Goal: Book appointment/travel/reservation

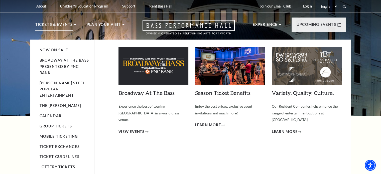
click at [65, 23] on p "Tickets & Events" at bounding box center [54, 26] width 38 height 9
click at [54, 114] on link "Calendar" at bounding box center [51, 116] width 22 height 4
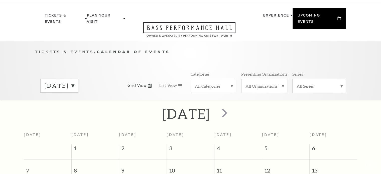
scroll to position [11, 0]
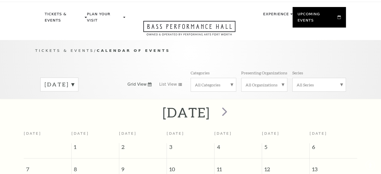
click at [381, 54] on html "Skip to main content Enable accessibility for low vision Open the accessibility…" at bounding box center [190, 76] width 381 height 174
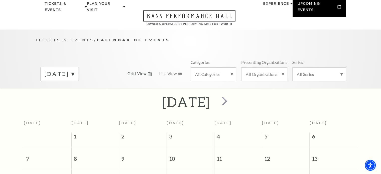
scroll to position [19, 0]
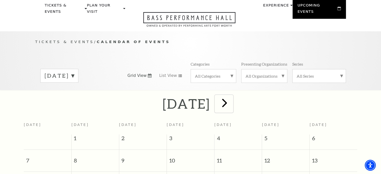
click at [232, 100] on span "next" at bounding box center [224, 103] width 14 height 14
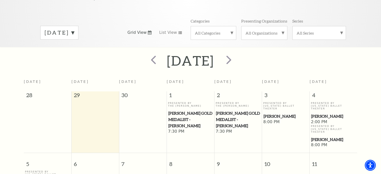
scroll to position [0, 0]
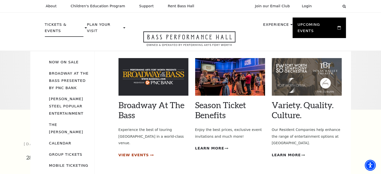
click at [142, 152] on span "View Events" at bounding box center [134, 155] width 31 height 6
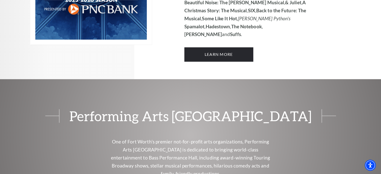
scroll to position [437, 0]
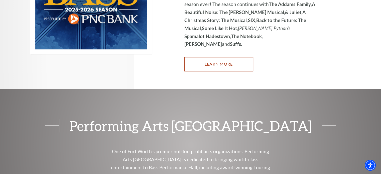
click at [232, 57] on link "Learn More" at bounding box center [218, 64] width 69 height 14
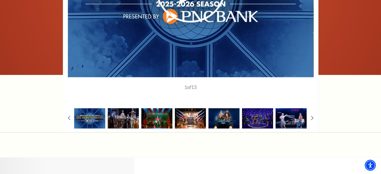
scroll to position [4, 0]
